Goal: Navigation & Orientation: Find specific page/section

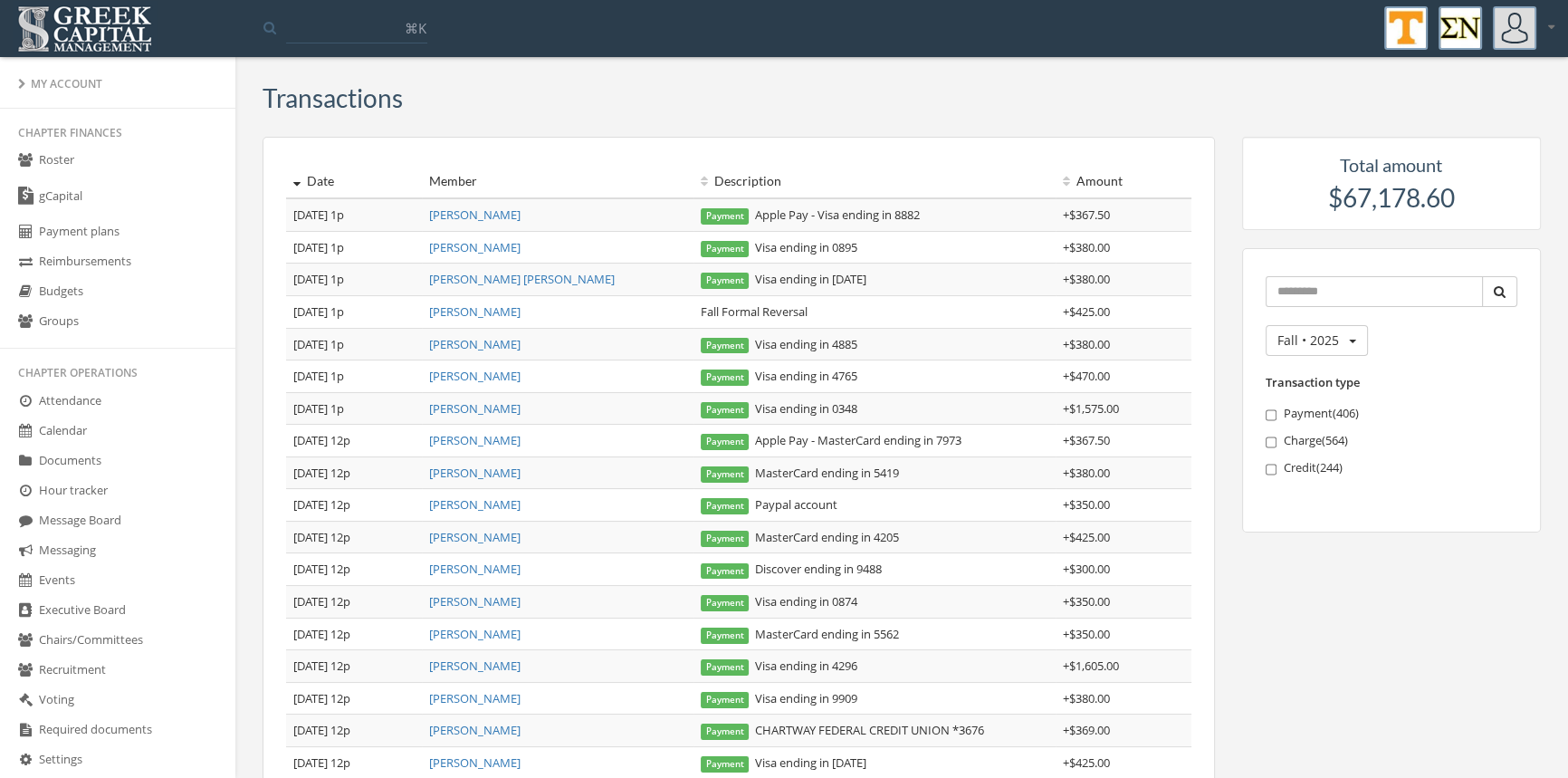
scroll to position [372, 0]
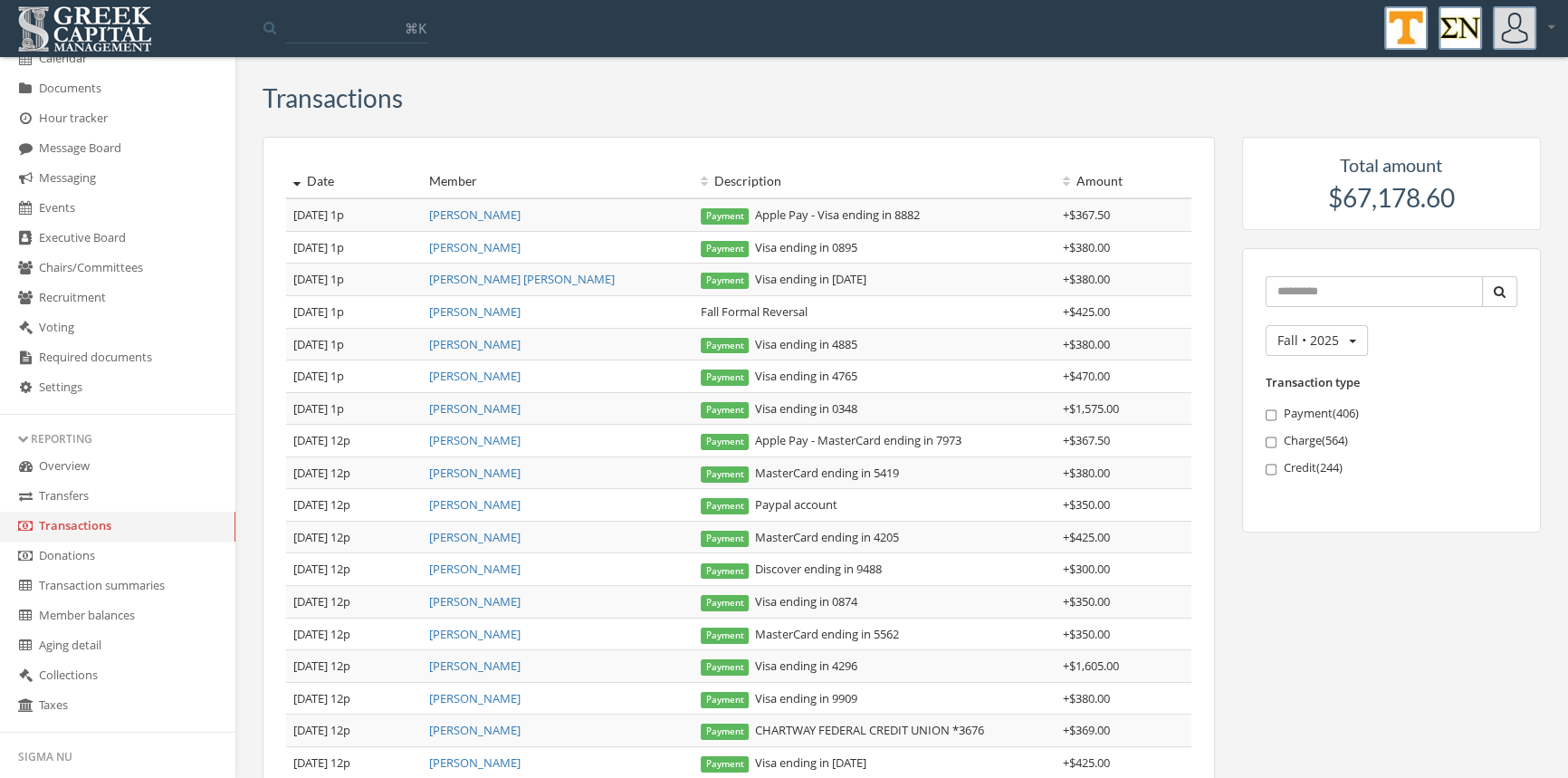
click at [93, 525] on link "Transactions" at bounding box center [117, 526] width 236 height 30
click at [82, 490] on link "Transfers" at bounding box center [117, 497] width 236 height 30
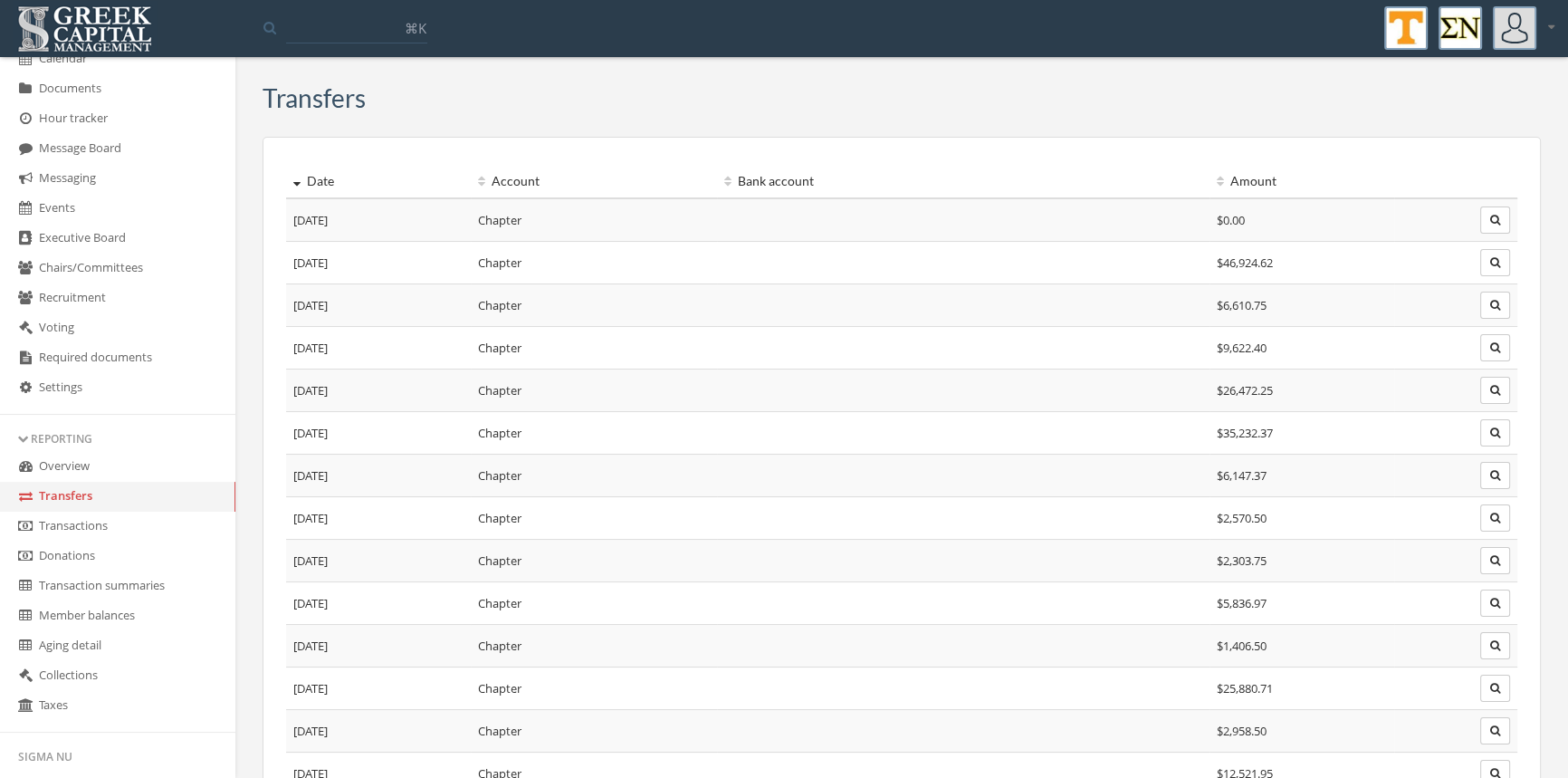
click at [94, 523] on link "Transactions" at bounding box center [117, 526] width 236 height 30
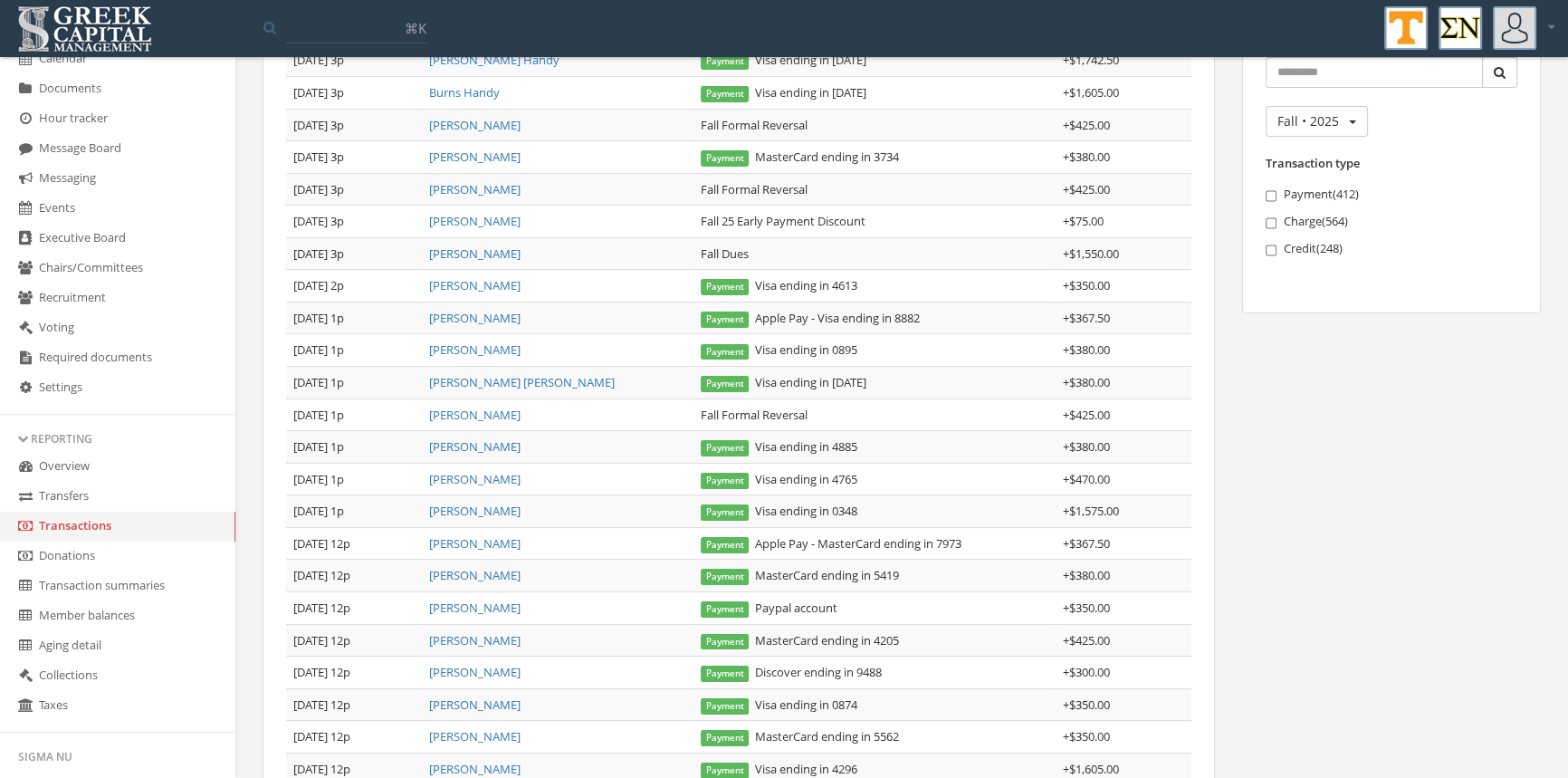
scroll to position [332, 0]
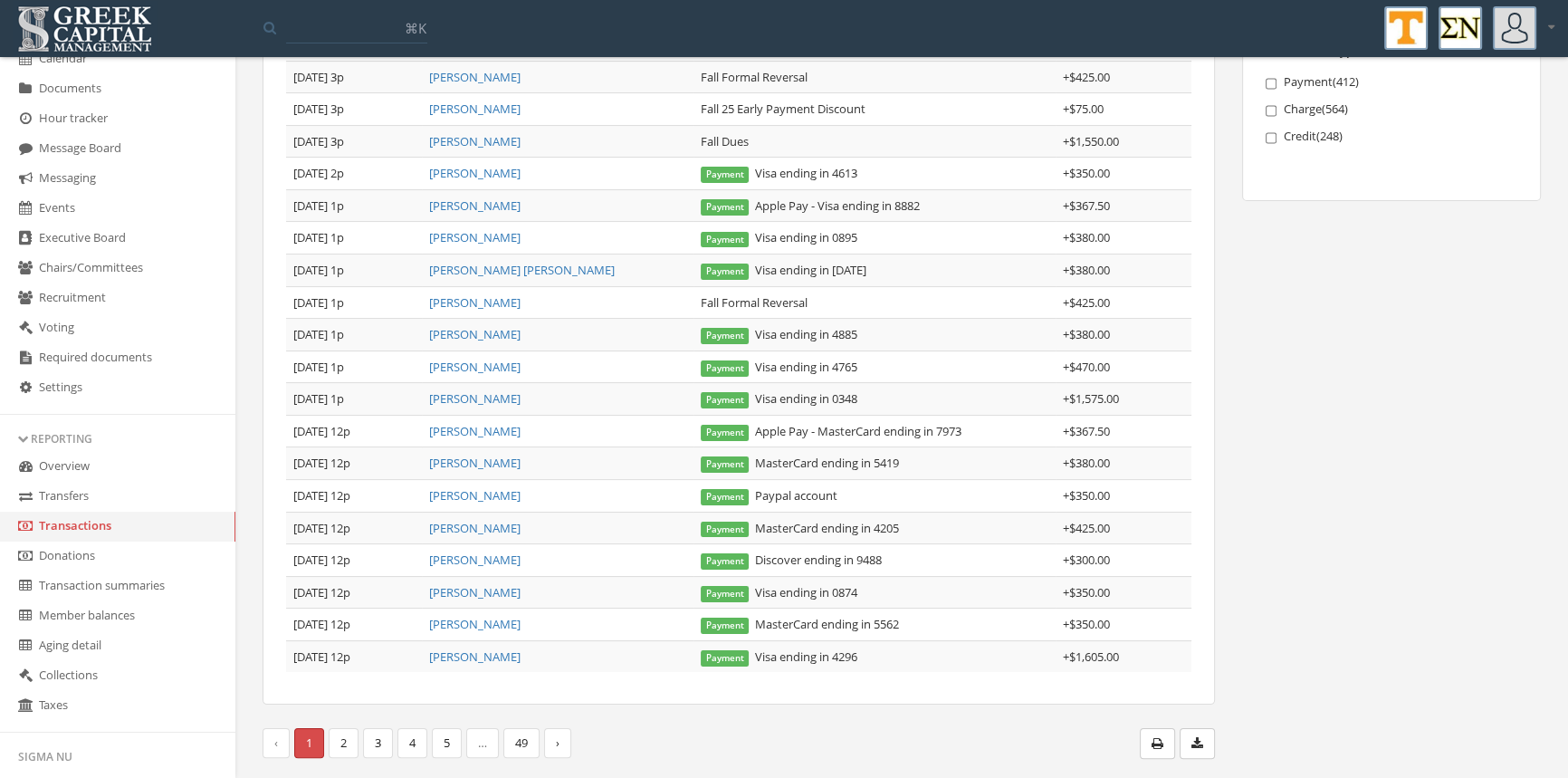
click at [347, 738] on link "2" at bounding box center [344, 742] width 30 height 30
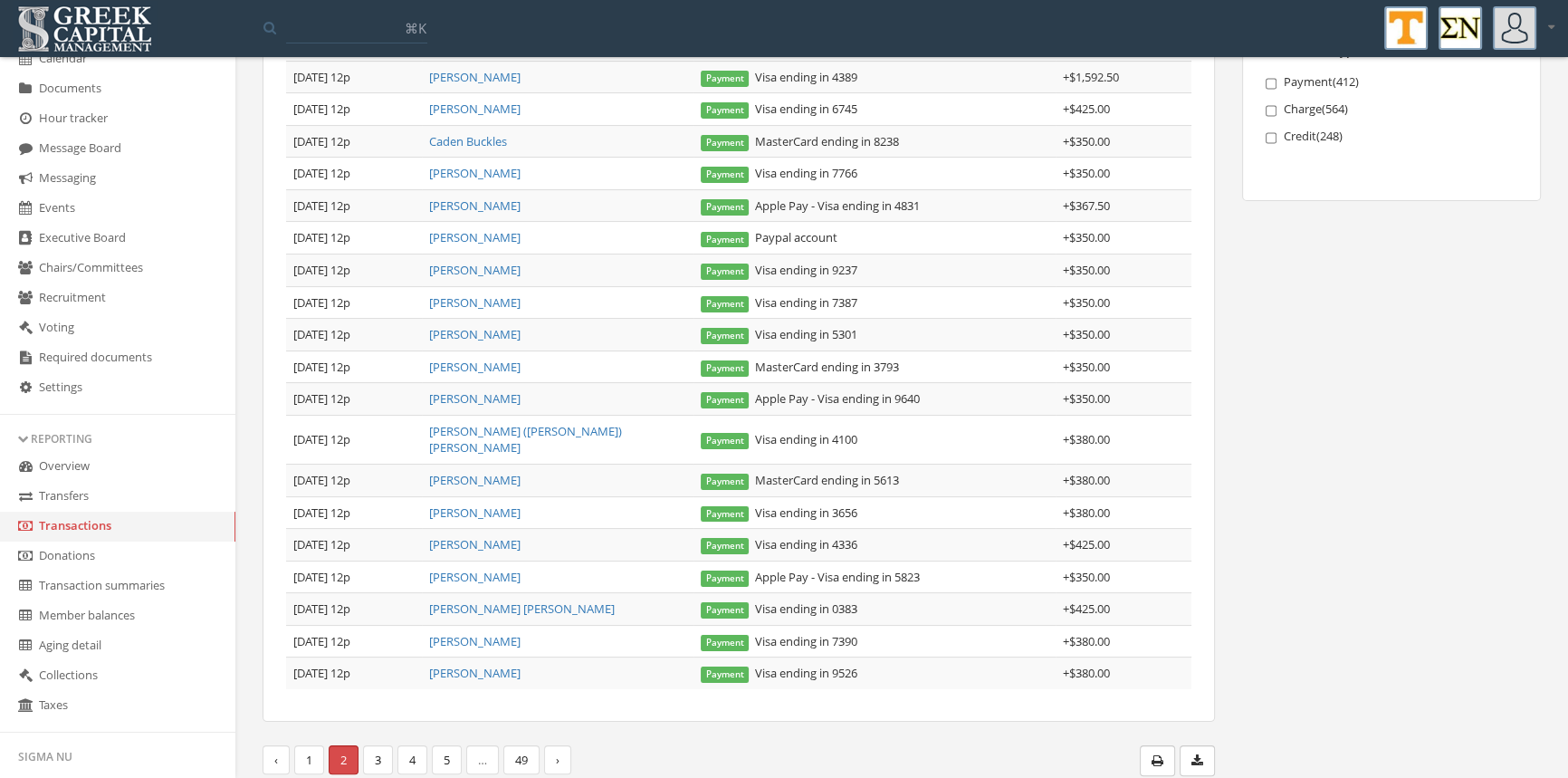
drag, startPoint x: 1579, startPoint y: 455, endPoint x: 1565, endPoint y: 238, distance: 217.5
click at [1565, 238] on div "Transactions Date Member Description Amount [DATE] 12p [PERSON_NAME] Payment Vi…" at bounding box center [902, 268] width 1332 height 1057
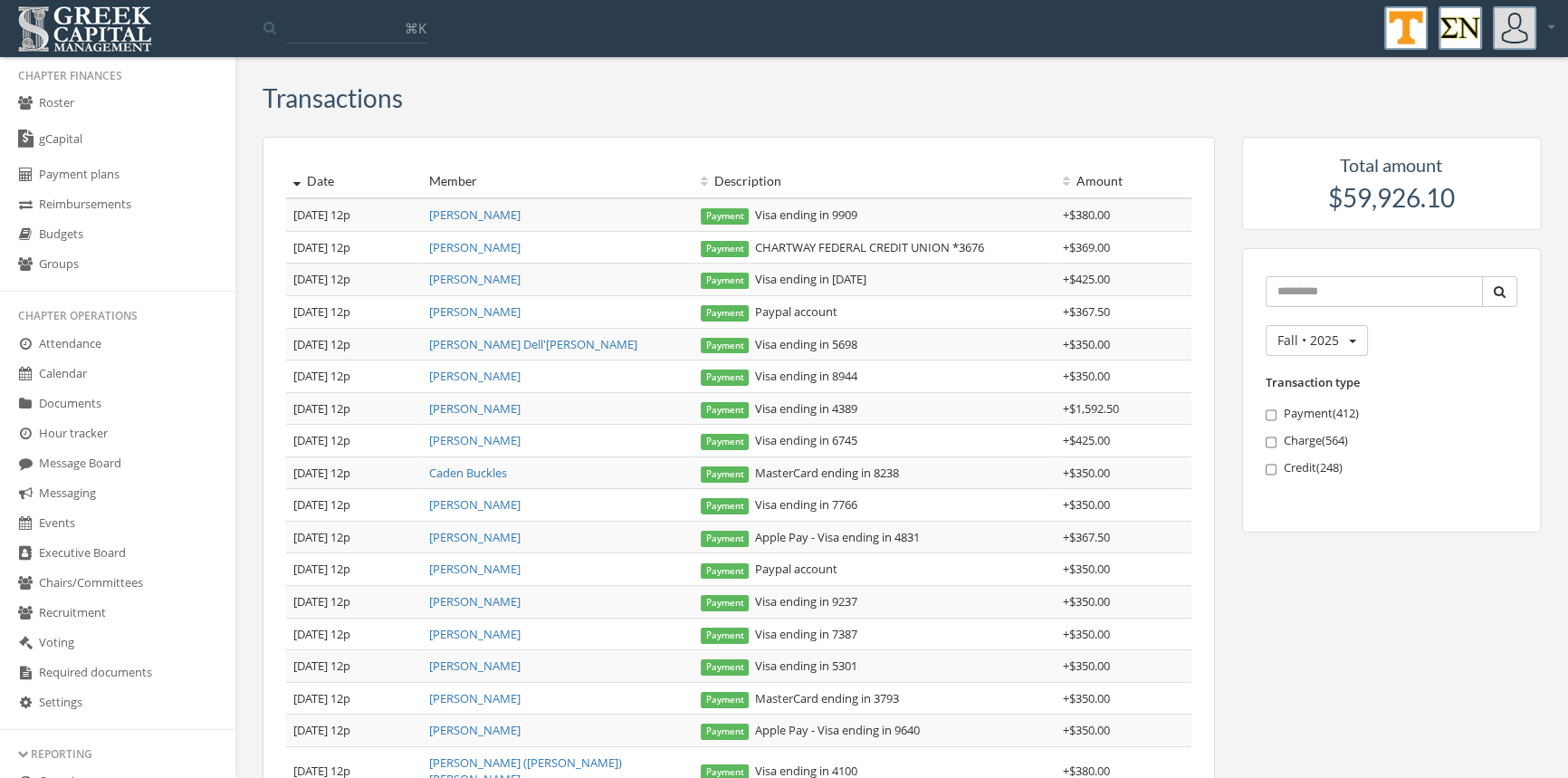
scroll to position [0, 0]
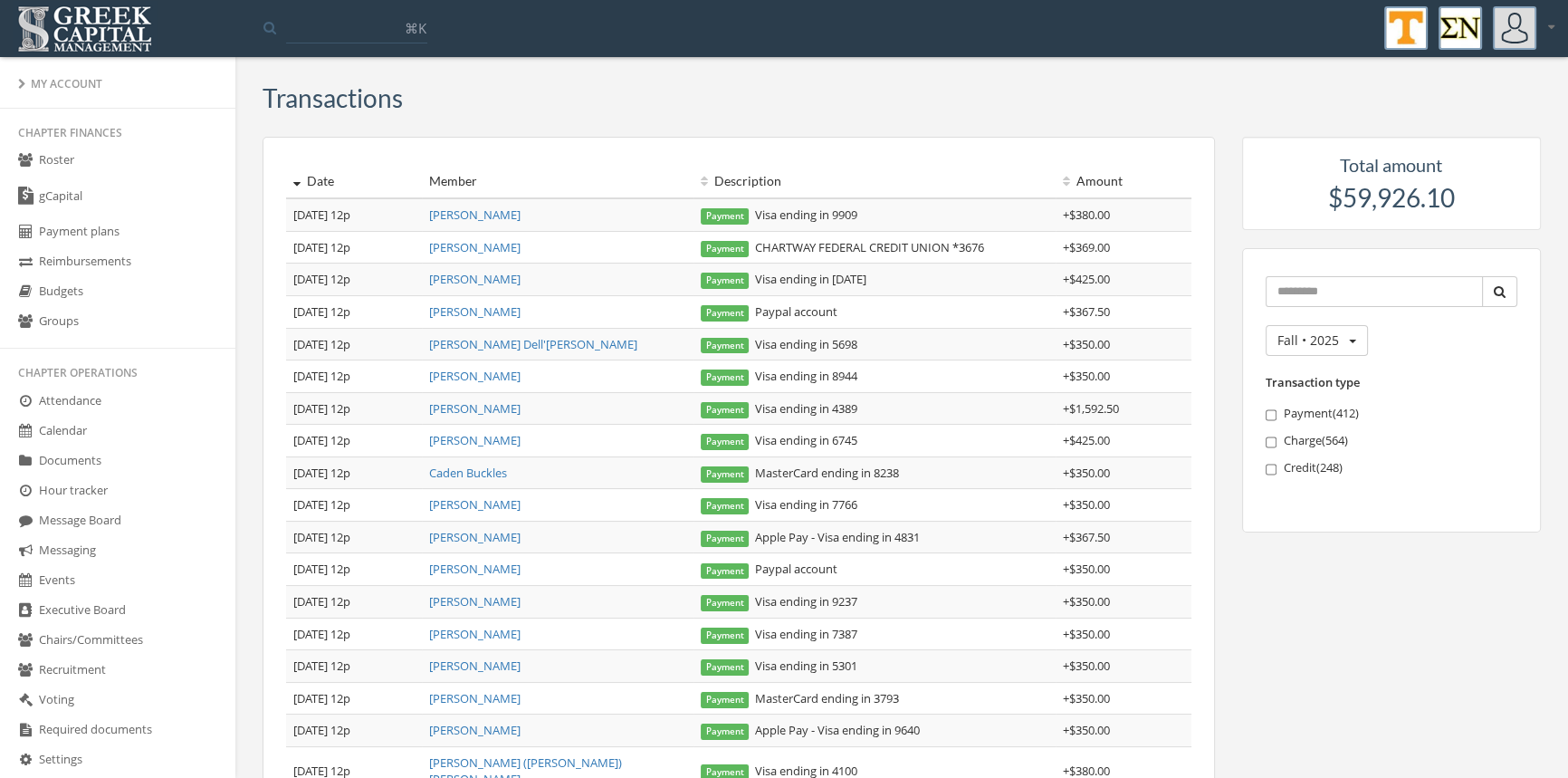
click at [60, 154] on link "Roster" at bounding box center [117, 160] width 236 height 30
